Goal: Task Accomplishment & Management: Manage account settings

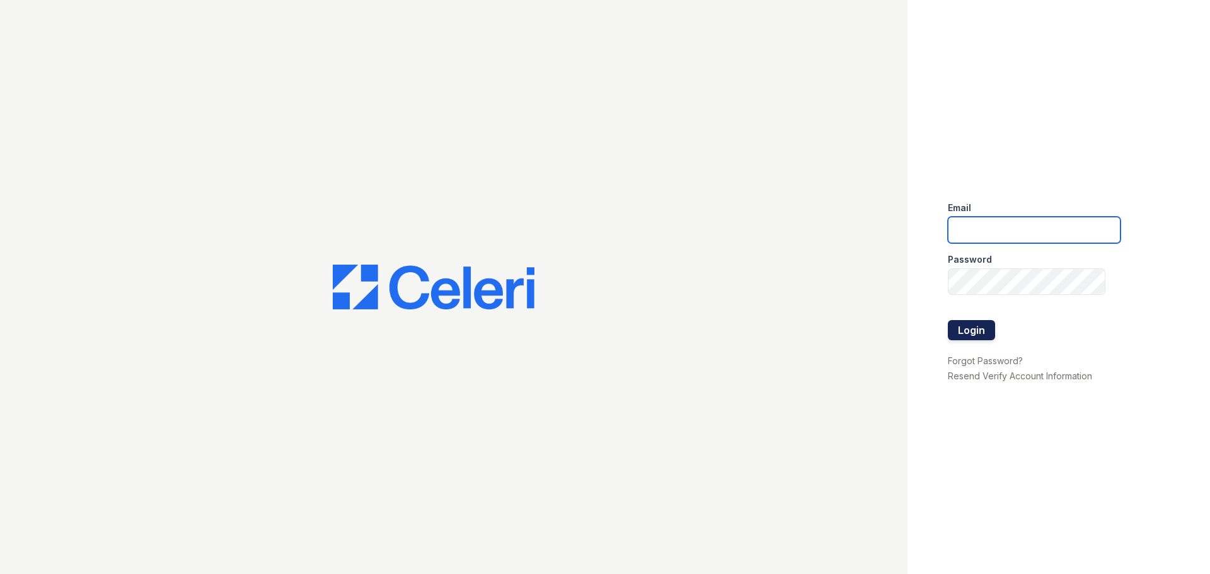
type input "renewfoundrycentre@trinity-pm.com"
click at [971, 334] on button "Login" at bounding box center [971, 330] width 47 height 20
